Goal: Information Seeking & Learning: Learn about a topic

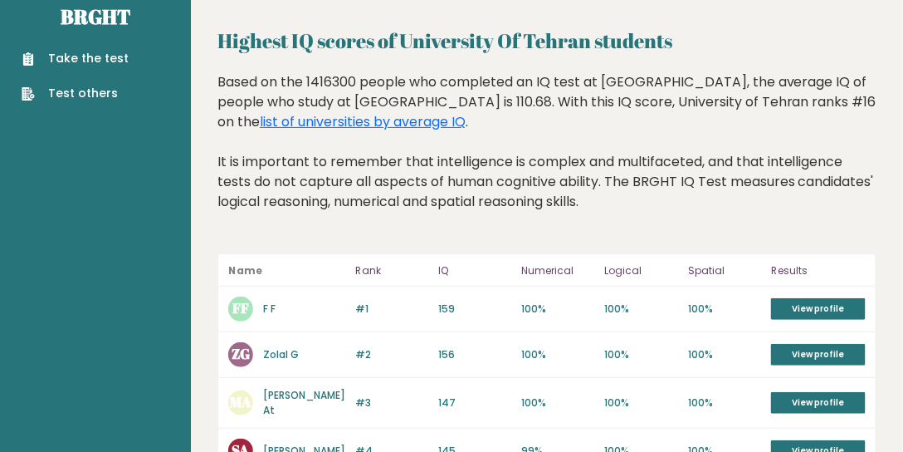
scroll to position [47, 0]
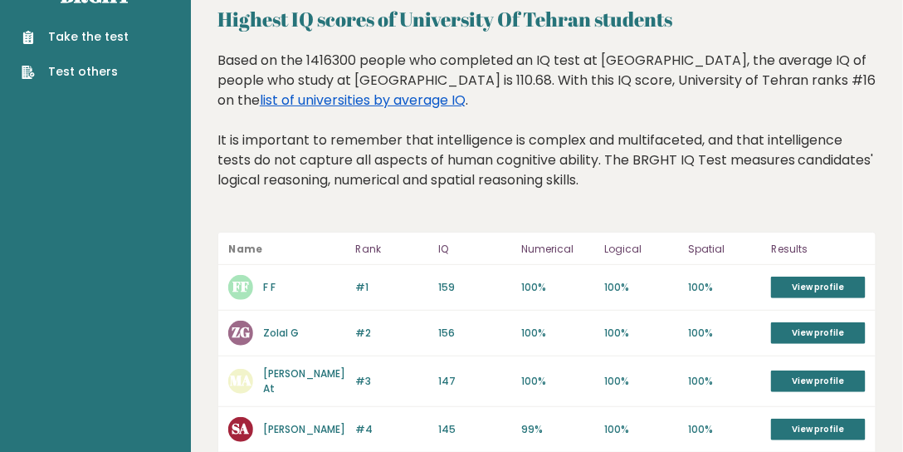
click at [466, 90] on link "list of universities by average IQ" at bounding box center [363, 99] width 206 height 19
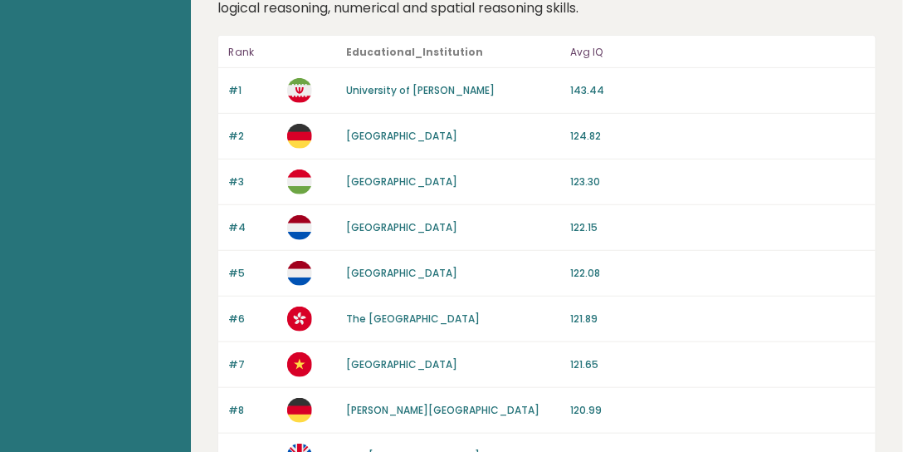
scroll to position [25, 0]
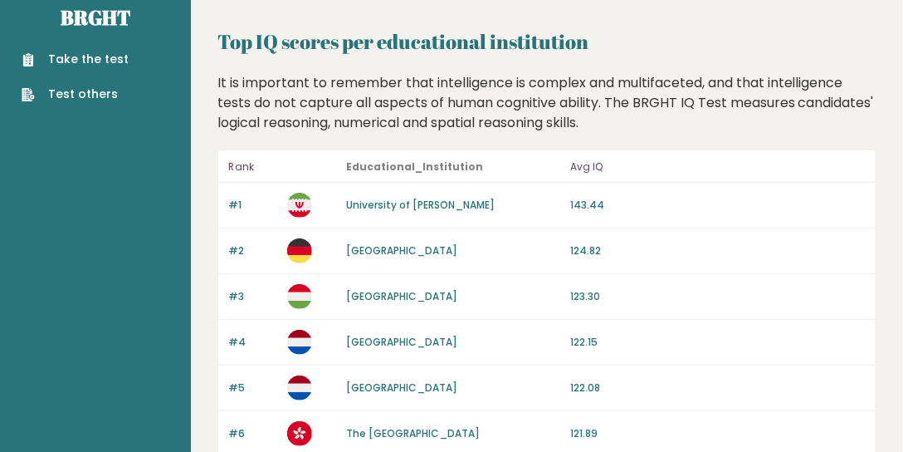
click at [442, 207] on link "University of Mohaghegh Ardabili" at bounding box center [421, 205] width 149 height 14
click at [452, 205] on link "University of Mohaghegh Ardabili" at bounding box center [421, 205] width 149 height 14
click at [445, 249] on link "Technische Universität München" at bounding box center [402, 250] width 111 height 14
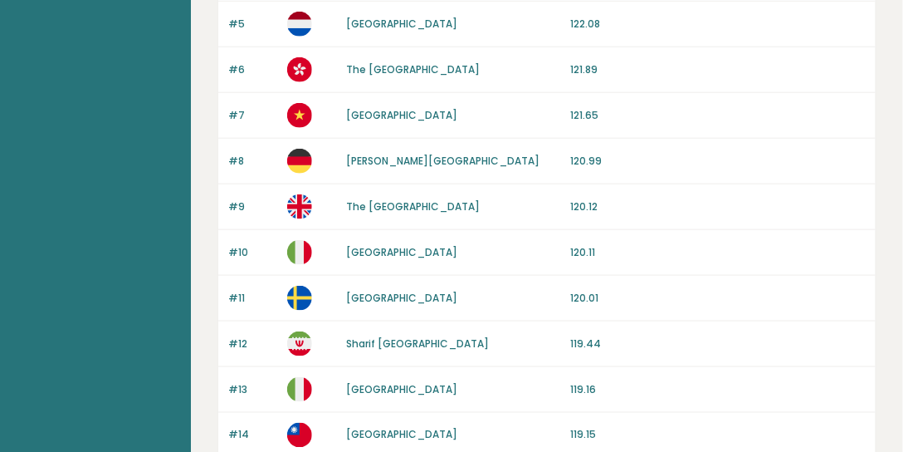
scroll to position [405, 0]
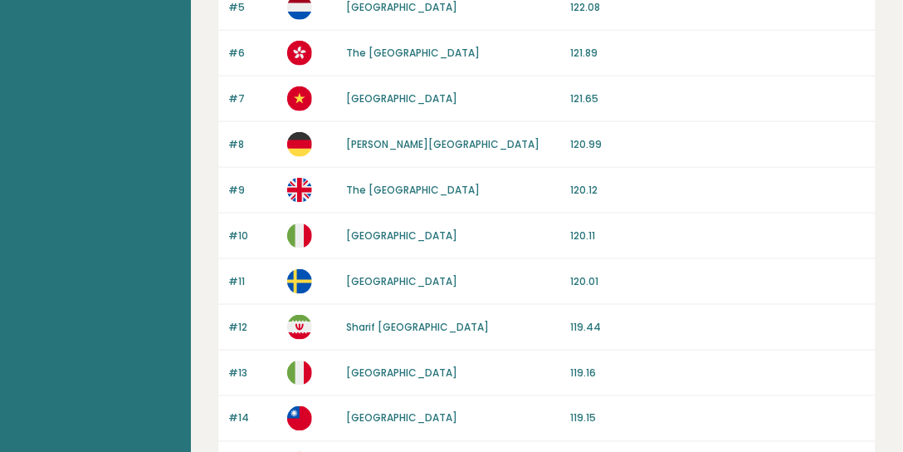
click at [432, 333] on link "Sharif University of Technology" at bounding box center [418, 327] width 143 height 14
click at [403, 330] on link "Sharif University of Technology" at bounding box center [418, 327] width 143 height 14
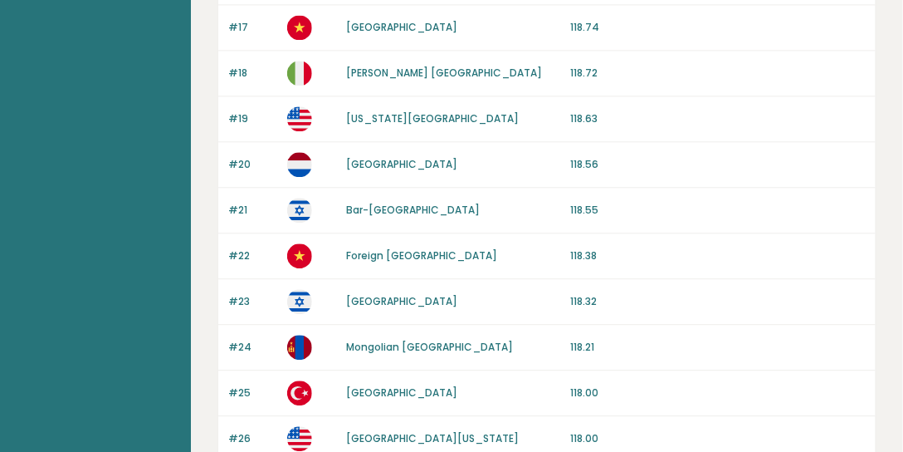
scroll to position [974, 0]
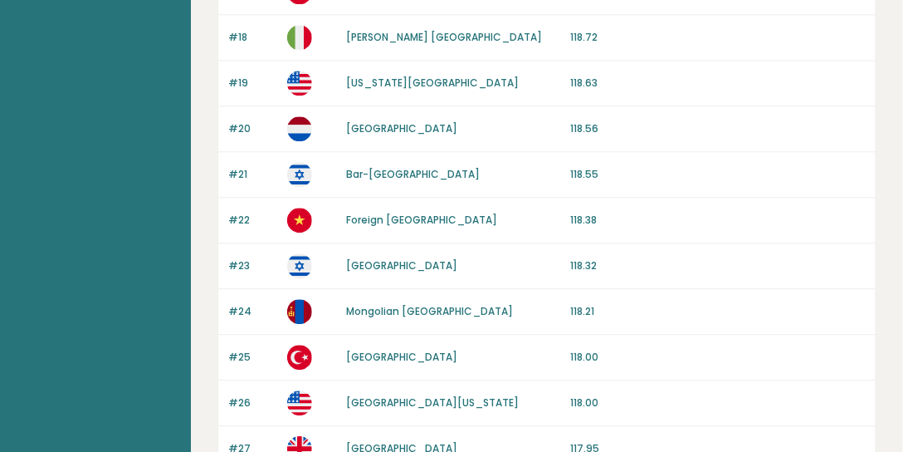
click at [393, 173] on link "Bar-Ilan University" at bounding box center [414, 174] width 134 height 14
click at [416, 363] on link "Bilkent Üniversitesi" at bounding box center [402, 356] width 111 height 14
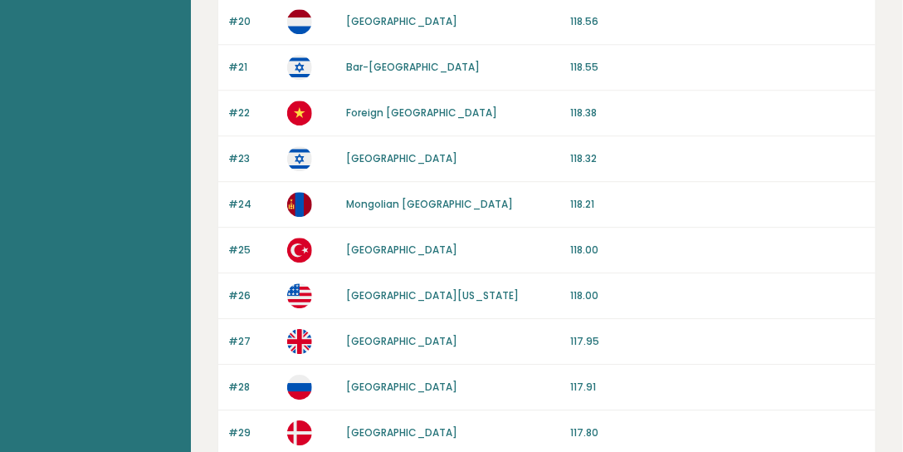
scroll to position [1116, 0]
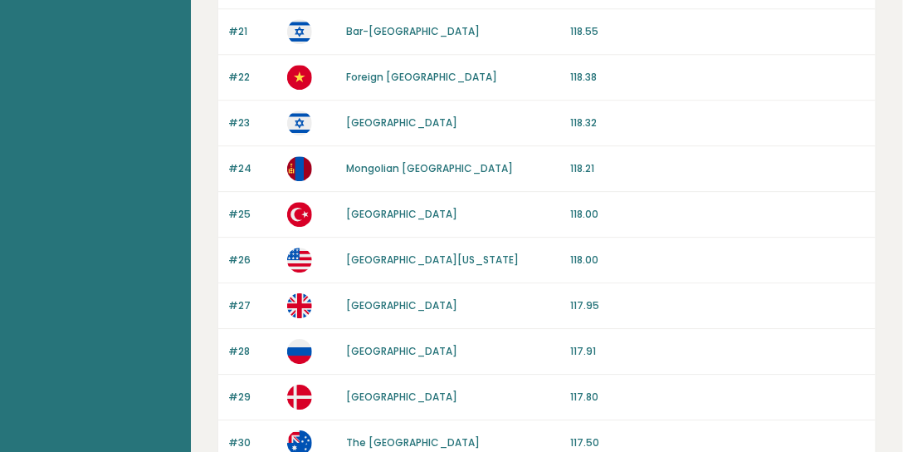
click at [410, 309] on link "University of Bath" at bounding box center [402, 305] width 111 height 14
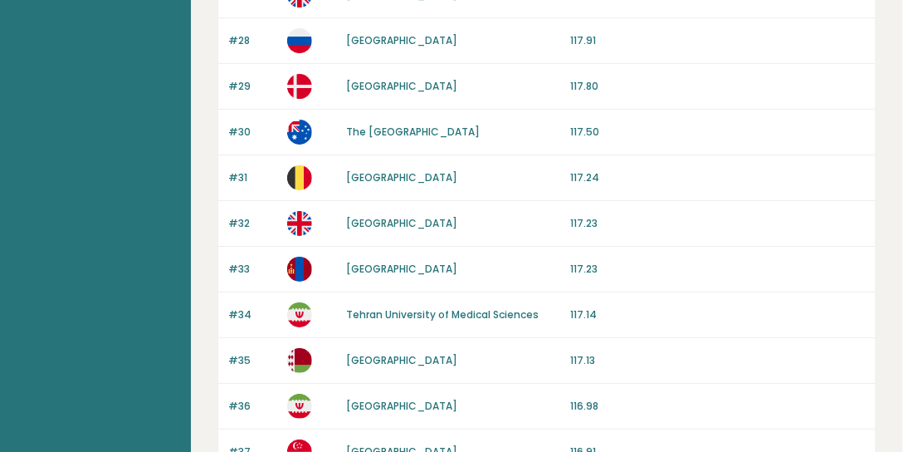
scroll to position [1448, 0]
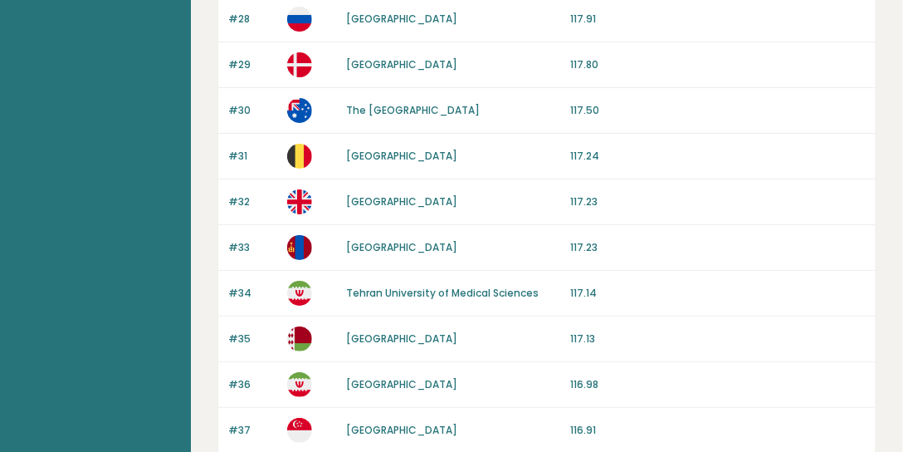
click at [422, 292] on link "Tehran University of Medical Sciences" at bounding box center [443, 293] width 193 height 14
click at [403, 296] on link "Tehran University of Medical Sciences" at bounding box center [443, 293] width 193 height 14
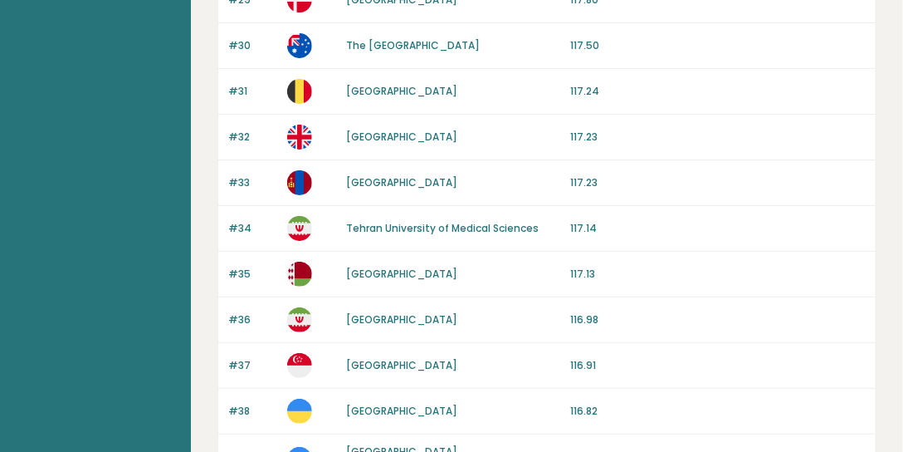
scroll to position [1590, 0]
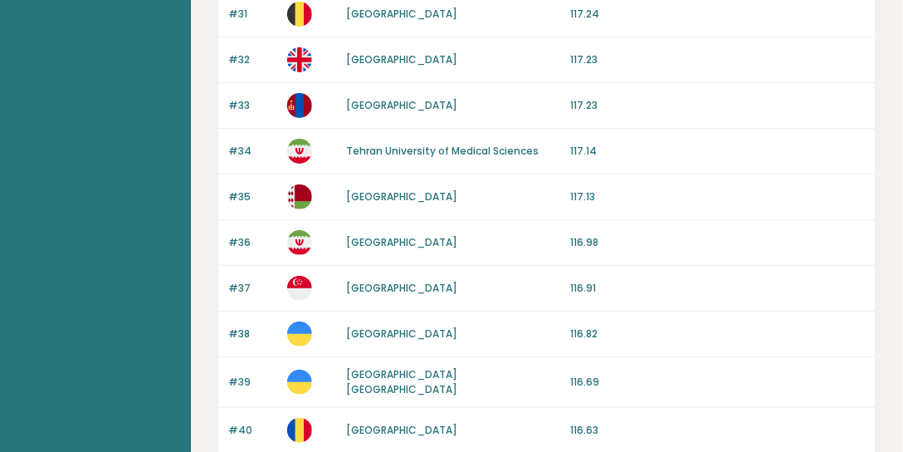
click at [432, 244] on link "Isfahan University of Technology" at bounding box center [402, 242] width 111 height 14
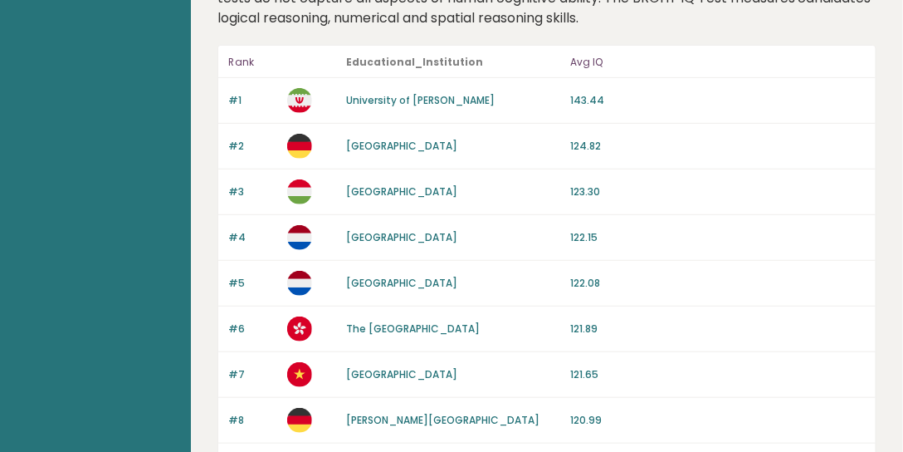
scroll to position [0, 0]
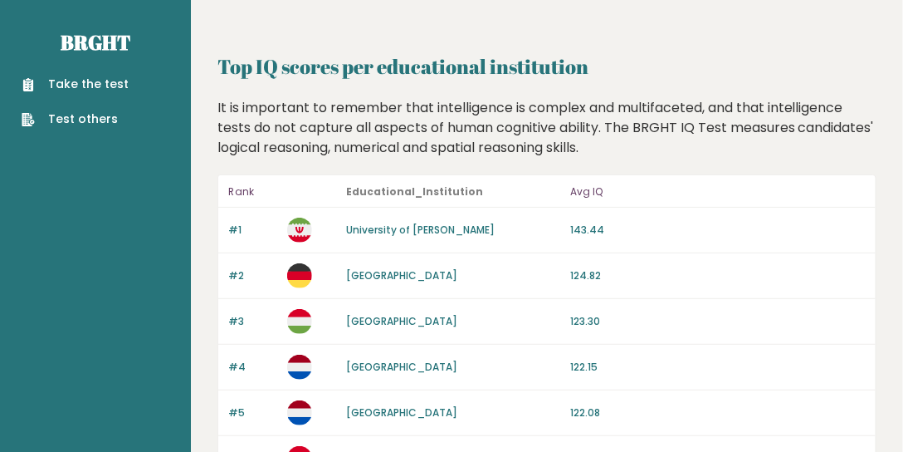
click at [441, 234] on link "University of Mohaghegh Ardabili" at bounding box center [421, 229] width 149 height 14
click at [438, 232] on link "University of Mohaghegh Ardabili" at bounding box center [421, 229] width 149 height 14
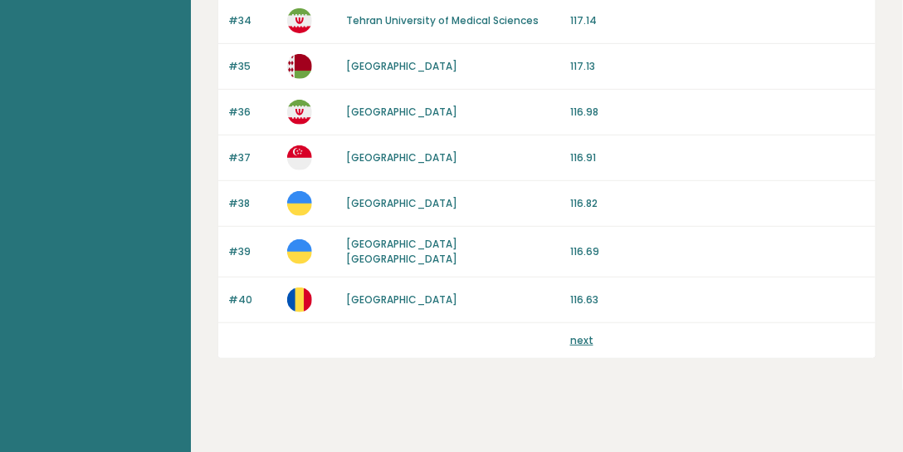
scroll to position [1733, 0]
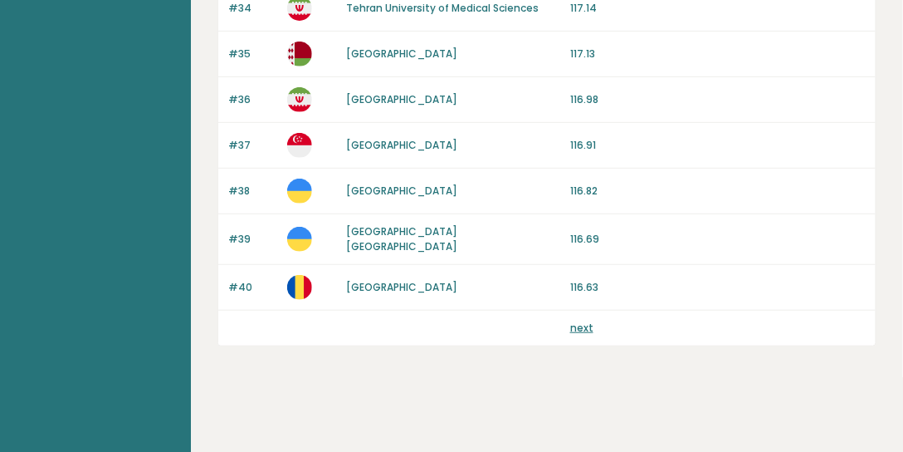
click at [577, 330] on link "next" at bounding box center [581, 327] width 23 height 14
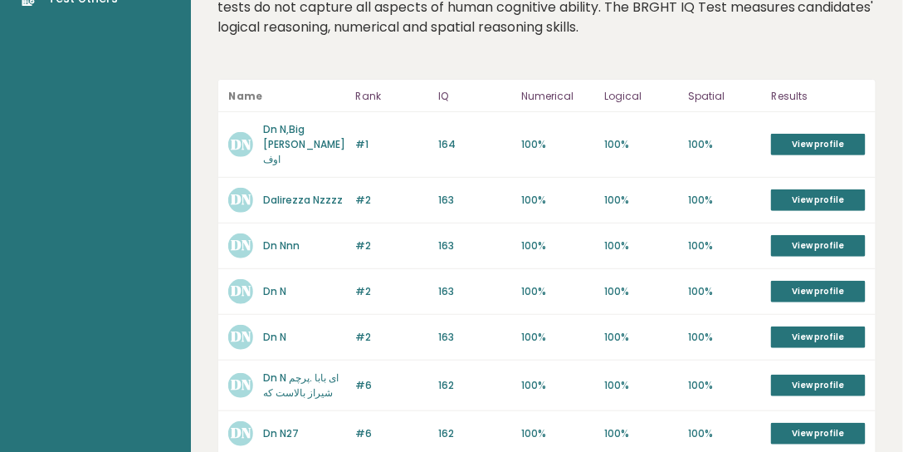
scroll to position [85, 0]
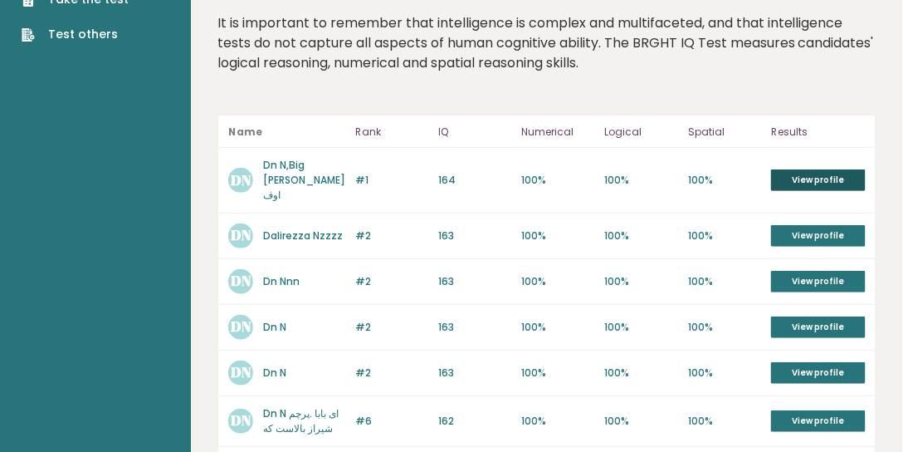
click at [827, 172] on link "View profile" at bounding box center [818, 180] width 95 height 22
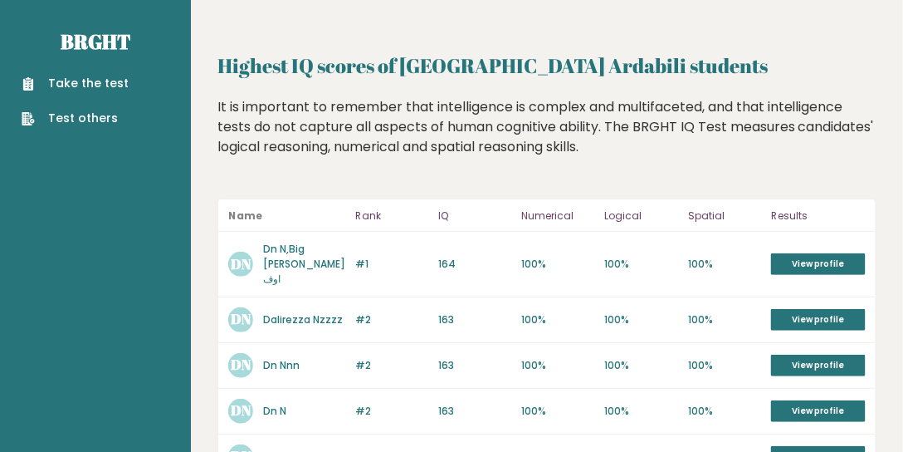
scroll to position [0, 0]
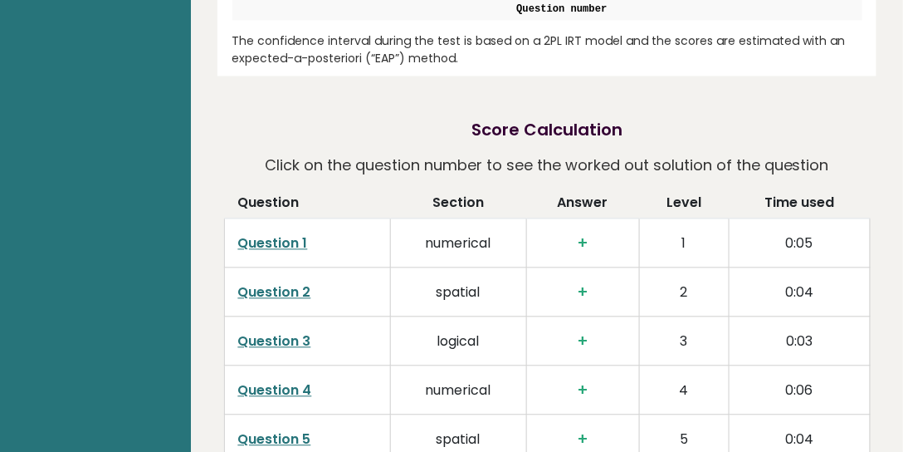
scroll to position [2371, 0]
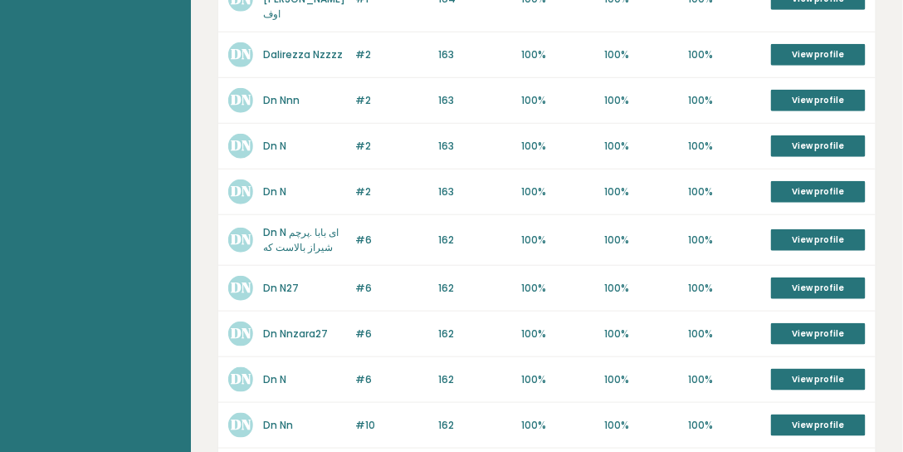
scroll to position [133, 0]
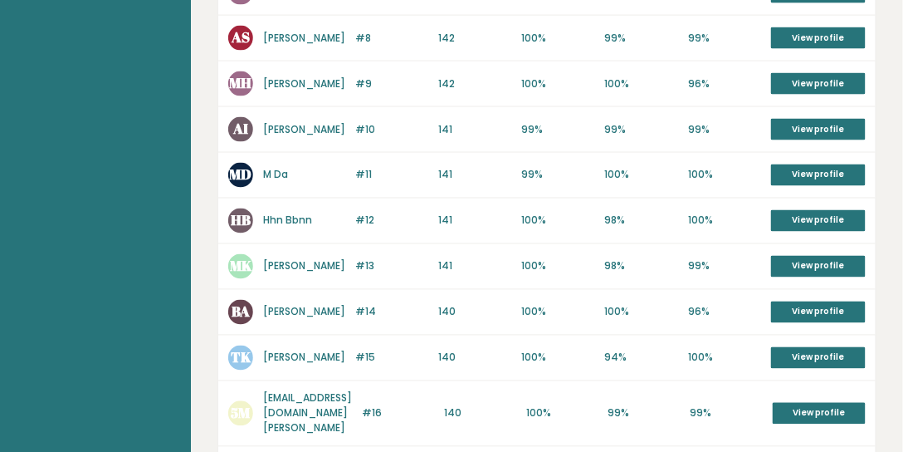
scroll to position [853, 0]
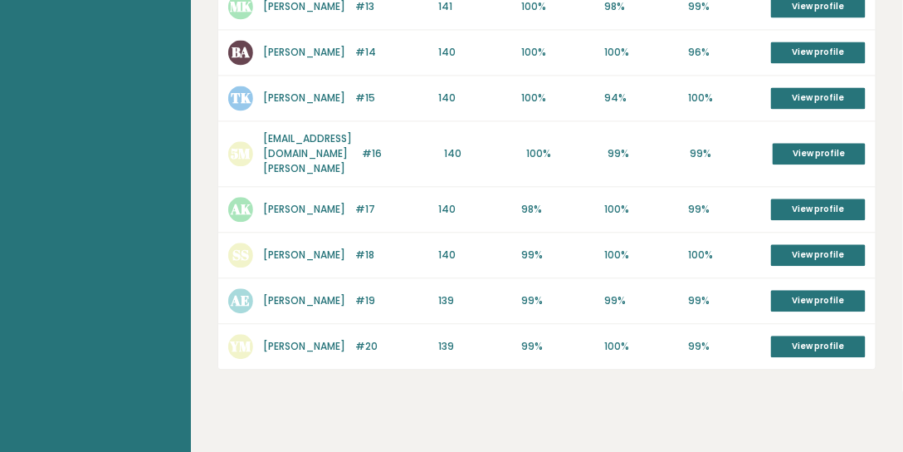
scroll to position [916, 0]
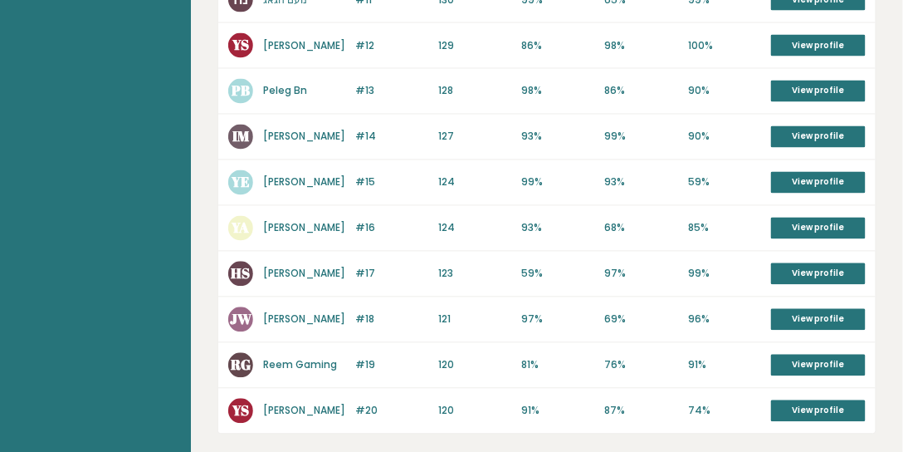
scroll to position [579, 0]
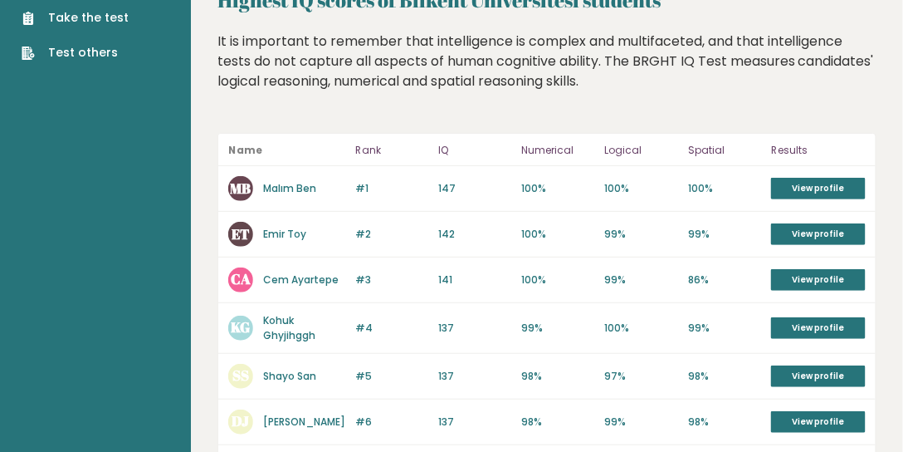
scroll to position [43, 0]
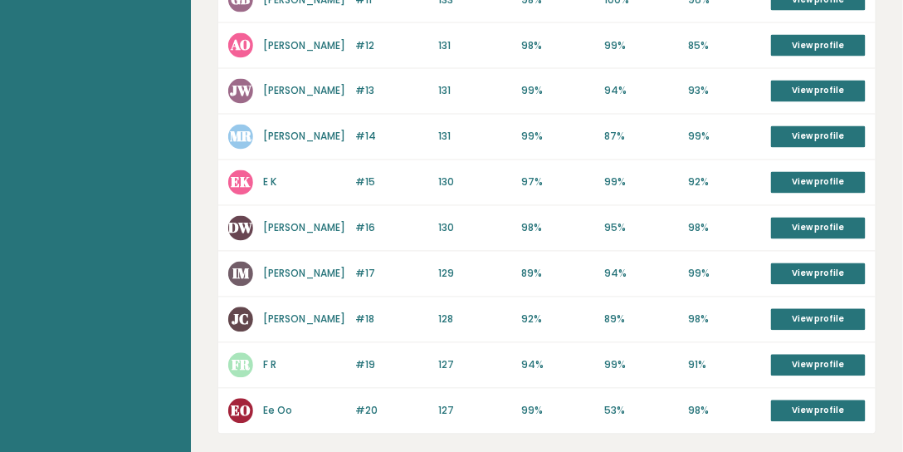
scroll to position [812, 0]
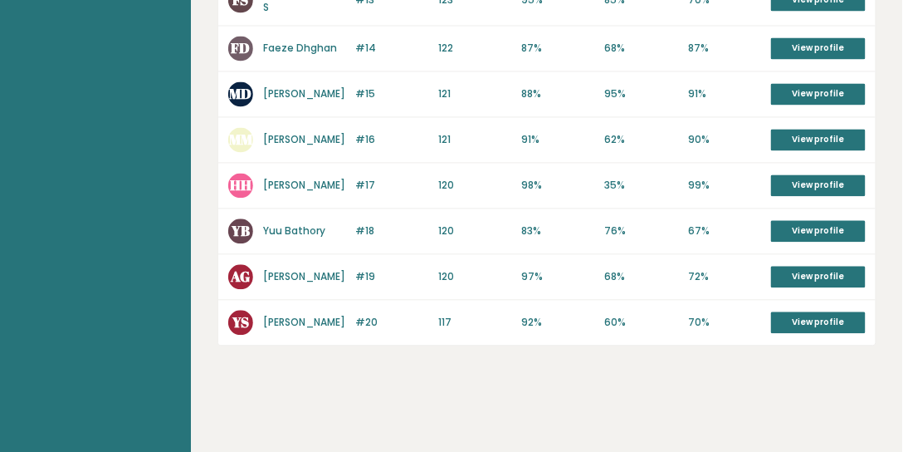
scroll to position [827, 0]
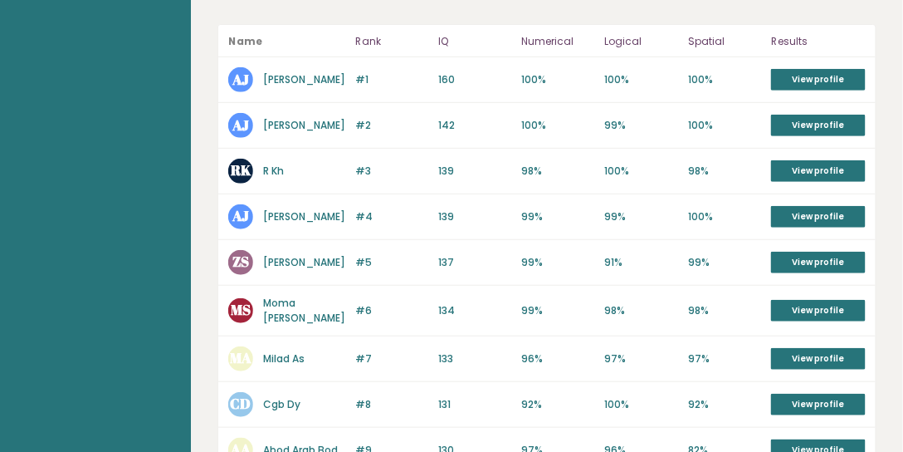
scroll to position [163, 0]
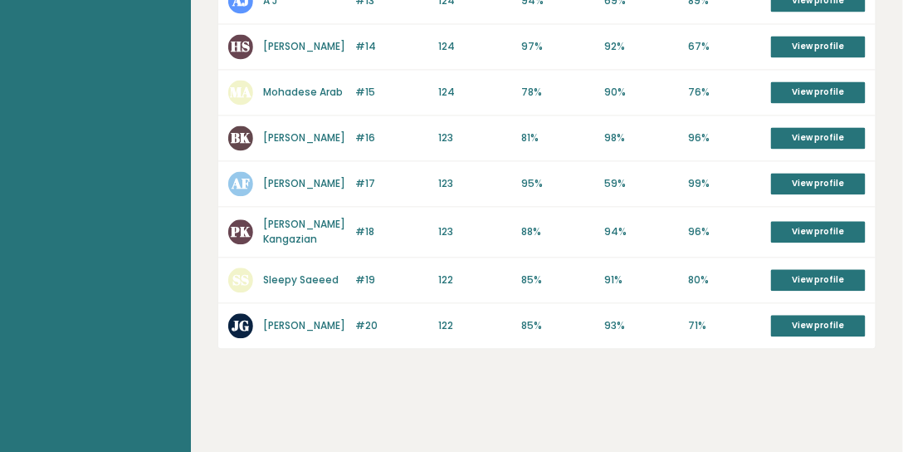
scroll to position [569, 0]
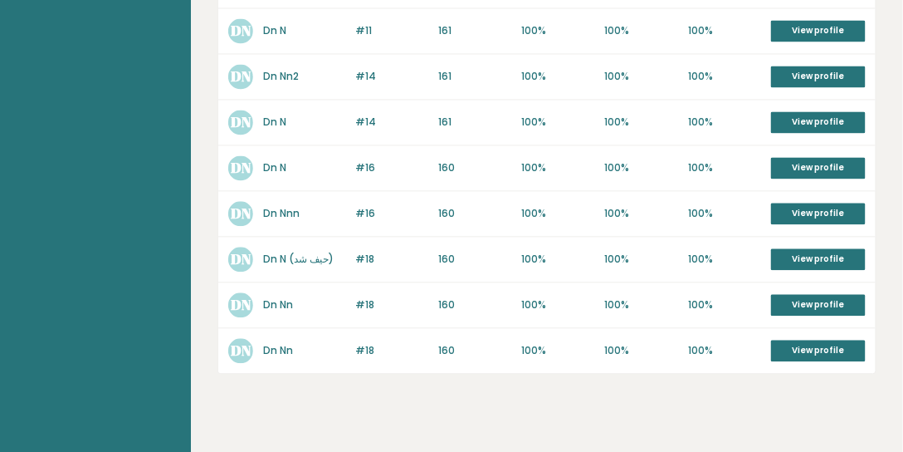
scroll to position [559, 0]
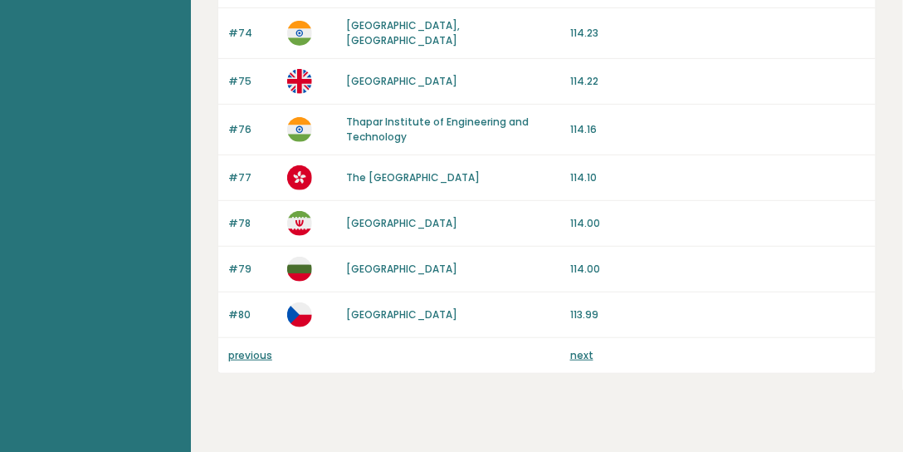
scroll to position [1723, 0]
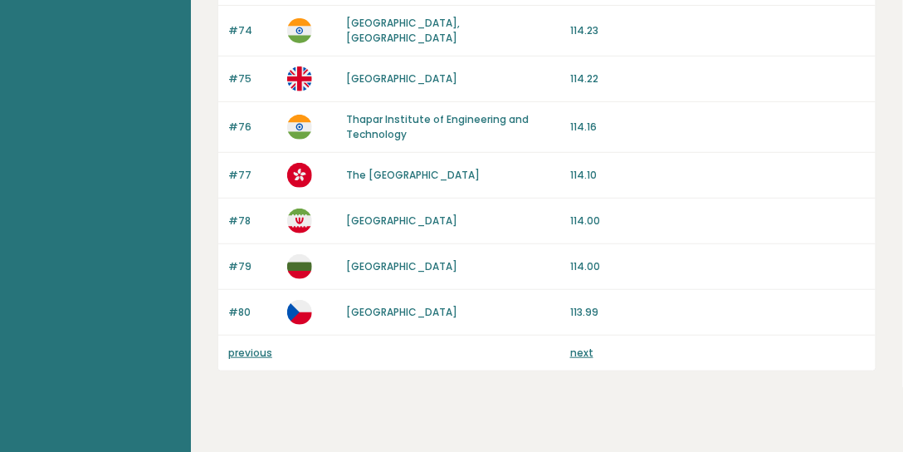
click at [578, 345] on link "next" at bounding box center [581, 352] width 23 height 14
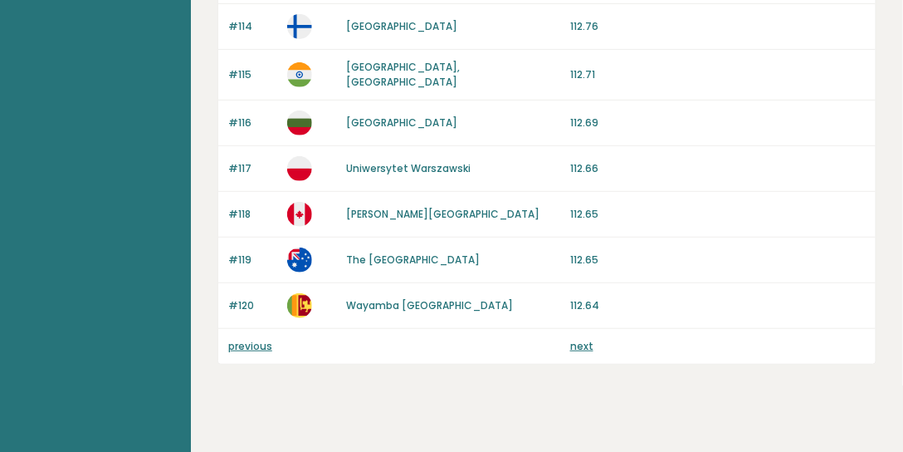
scroll to position [1728, 0]
